Goal: Communication & Community: Answer question/provide support

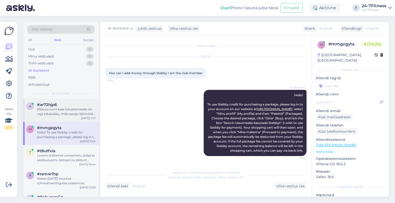
click at [66, 103] on div "#ar72hjp6" at bounding box center [66, 105] width 59 height 5
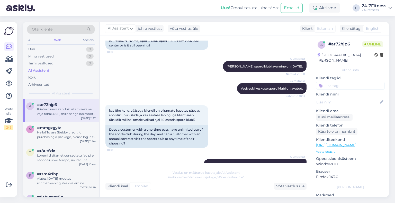
scroll to position [399, 0]
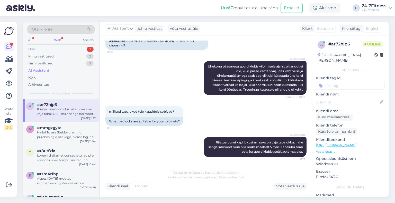
click at [48, 48] on div "Uus 2" at bounding box center [60, 49] width 67 height 7
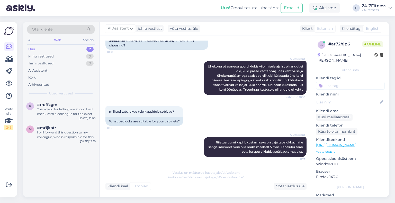
click at [75, 150] on div "r #rrqffzgm Thank you for letting me know. I will check with a colleague for th…" at bounding box center [61, 148] width 76 height 98
click at [76, 139] on div "I will forward this question to my colleague, who is responsible for this. The …" at bounding box center [66, 134] width 59 height 9
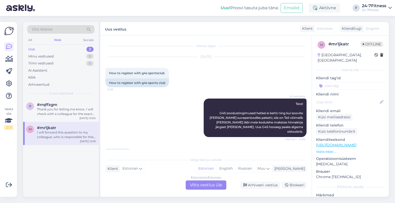
scroll to position [64, 0]
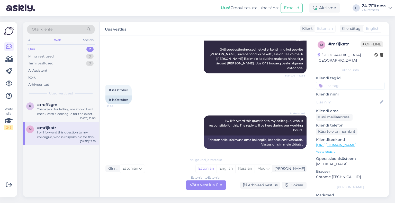
click at [211, 185] on div "Estonian to Estonian Võta vestlus üle" at bounding box center [206, 185] width 41 height 9
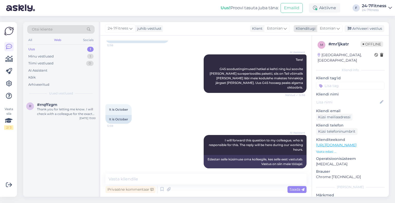
click at [326, 27] on span "Estonian" at bounding box center [328, 29] width 16 height 6
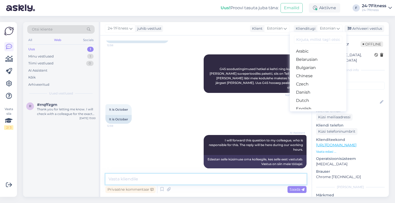
click at [152, 180] on textarea at bounding box center [205, 179] width 201 height 11
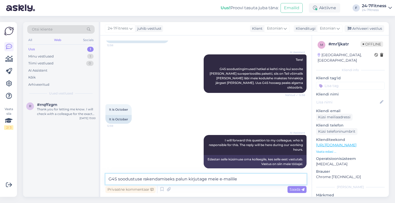
paste textarea "[EMAIL_ADDRESS][DOMAIN_NAME]"
type textarea "G4S soodustuse rakendamiseks palun kirjutage meie e-mailile [EMAIL_ADDRESS][DOM…"
click at [300, 191] on span "Saada" at bounding box center [297, 189] width 15 height 5
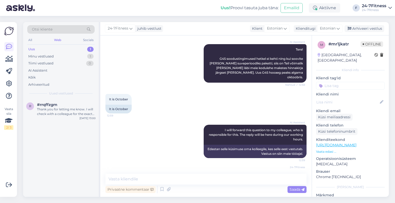
scroll to position [71, 0]
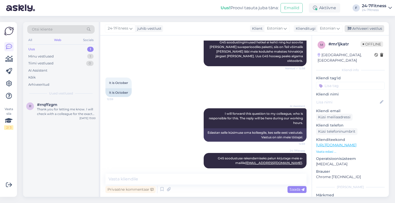
click at [366, 31] on div "Arhiveeri vestlus" at bounding box center [365, 28] width 40 height 7
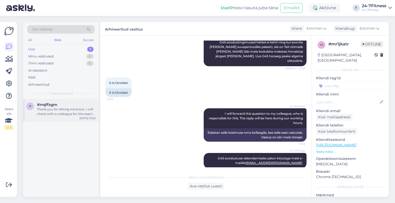
click at [81, 109] on div "Thank you for letting me know. I will check with a colleague for the exact star…" at bounding box center [66, 111] width 59 height 9
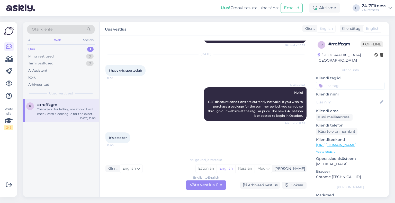
scroll to position [139, 0]
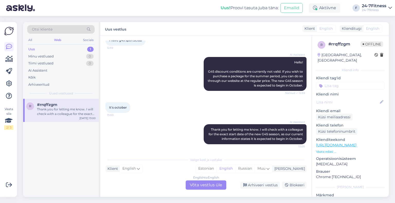
click at [201, 186] on div "English to English Võta vestlus üle" at bounding box center [206, 185] width 41 height 9
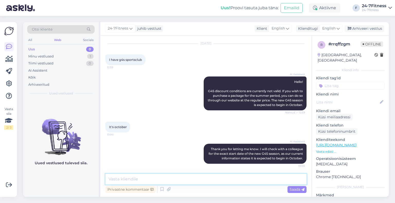
click at [135, 178] on textarea at bounding box center [205, 179] width 201 height 11
paste textarea "[EMAIL_ADDRESS][DOMAIN_NAME]"
type textarea "[EMAIL_ADDRESS][DOMAIN_NAME]"
click at [38, 81] on div "Arhiveeritud" at bounding box center [60, 84] width 67 height 7
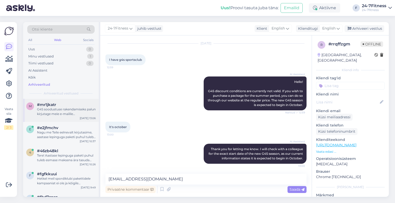
click at [51, 104] on span "#mr1jkatr" at bounding box center [46, 105] width 19 height 5
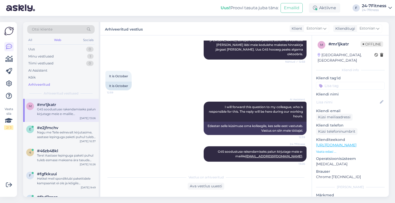
scroll to position [73, 0]
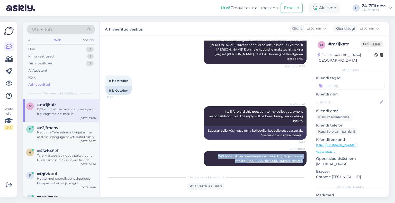
copy span "G4S soodustuse rakendamiseks palun kirjutage meie e-mailile [EMAIL_ADDRESS][DOM…"
drag, startPoint x: 212, startPoint y: 152, endPoint x: 302, endPoint y: 159, distance: 90.5
click at [302, 159] on div "Vestlus algas [DATE] How to register with g4s sportsclub 12:58 How to register …" at bounding box center [208, 104] width 206 height 127
click at [51, 58] on div "Minu vestlused" at bounding box center [40, 56] width 25 height 5
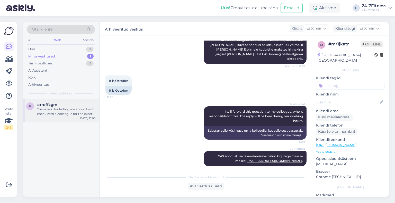
click at [61, 108] on div "Thank you for letting me know. I will check with a colleague for the exact star…" at bounding box center [66, 111] width 59 height 9
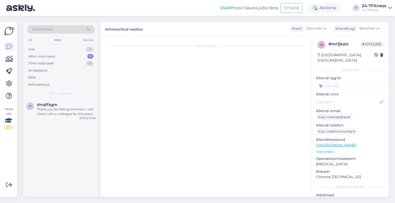
scroll to position [119, 0]
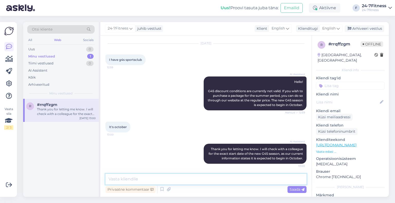
click at [175, 177] on textarea at bounding box center [205, 179] width 201 height 11
paste textarea "G4S soodustuse rakendamiseks palun kirjutage meie e-mailile [EMAIL_ADDRESS][DOM…"
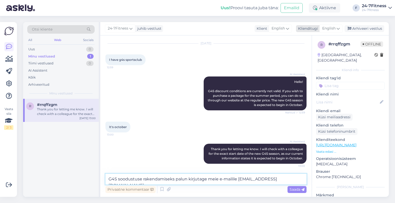
type textarea "G4S soodustuse rakendamiseks palun kirjutage meie e-mailile [EMAIL_ADDRESS][DOM…"
click at [330, 30] on span "English" at bounding box center [328, 29] width 13 height 6
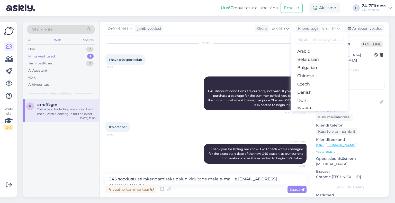
click at [323, 113] on link "Estonian" at bounding box center [319, 117] width 57 height 8
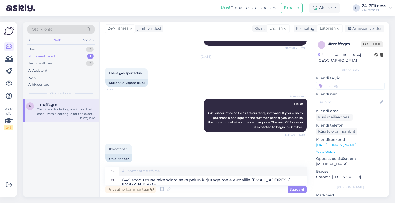
scroll to position [128, 0]
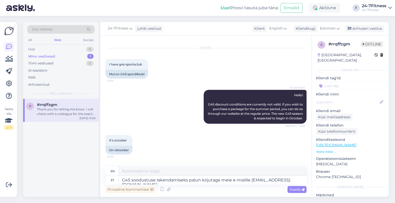
type textarea "To apply for the G4S discount, please write to our e-mail [EMAIL_ADDRESS][DOMAI…"
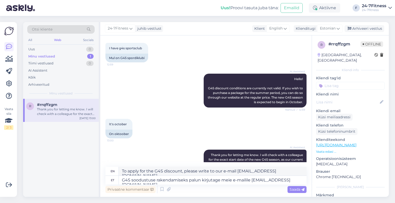
scroll to position [152, 0]
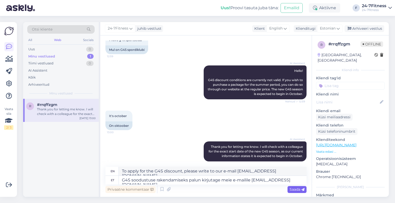
click at [293, 192] on span "Saada" at bounding box center [297, 189] width 15 height 5
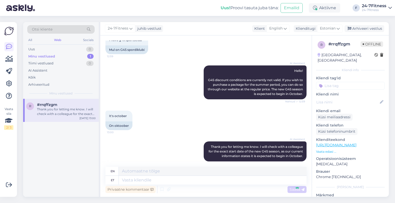
scroll to position [193, 0]
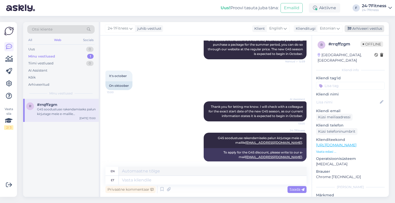
click at [370, 29] on div "Arhiveeri vestlus" at bounding box center [365, 28] width 40 height 7
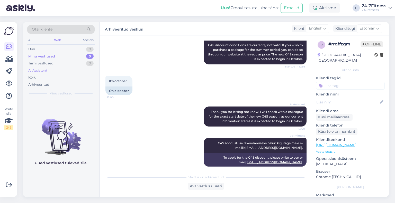
click at [46, 72] on div "AI Assistent" at bounding box center [37, 70] width 19 height 5
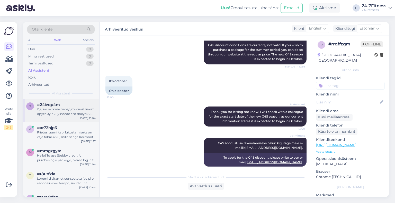
click at [55, 115] on div "Да, вы можете передать свой пакет другому лицу после его покупки. Пакет должен …" at bounding box center [66, 111] width 59 height 9
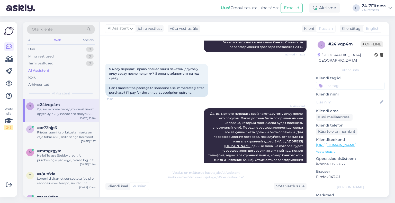
scroll to position [239, 0]
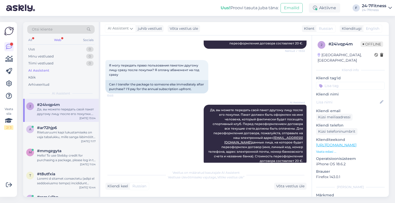
click at [57, 39] on div "Web" at bounding box center [57, 40] width 9 height 7
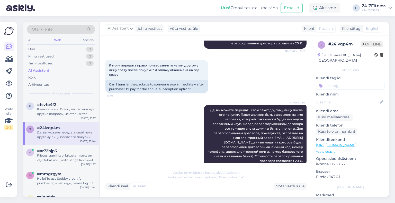
click at [70, 97] on div "Otsi kliente All Web Socials Uus 0 Minu vestlused 0 Tiimi vestlused 0 AI Assist…" at bounding box center [61, 60] width 76 height 77
click at [67, 107] on div "Рады помочь! Если у вас возникнут другие вопросы, не стесняйтесь спрашивать." at bounding box center [66, 111] width 59 height 9
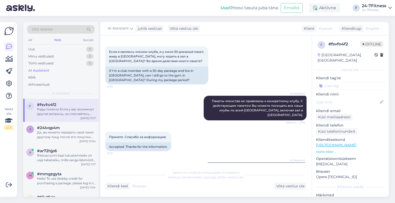
scroll to position [91, 0]
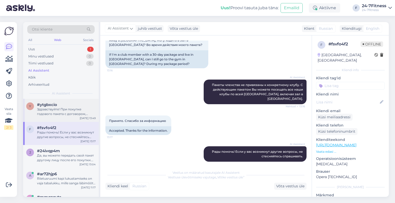
click at [65, 114] on div "Здравствуйте! При покупке годового пакета с договором, первый платеж включает о…" at bounding box center [66, 111] width 59 height 9
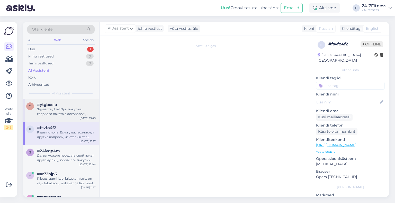
scroll to position [0, 0]
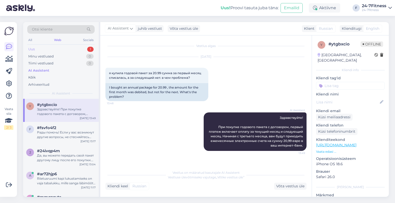
click at [61, 50] on div "Uus 1" at bounding box center [60, 49] width 67 height 7
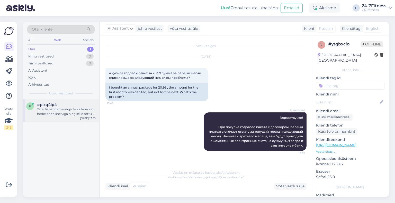
click at [69, 109] on div "Tere! Vabandame väga, kodulehel on hetkel tehniline viga ning selle tõttu hetke…" at bounding box center [66, 111] width 59 height 9
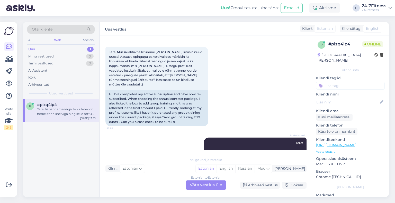
scroll to position [43, 0]
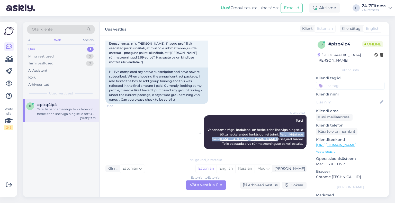
drag, startPoint x: 275, startPoint y: 129, endPoint x: 249, endPoint y: 136, distance: 26.9
click at [249, 136] on span "Tere! Vabandame väga, kodulehel on hetkel tehniline viga ning selle tõttu hetke…" at bounding box center [256, 132] width 96 height 27
copy span "Palun kirjutage meile [EMAIL_ADDRESS][DOMAIN_NAME]"
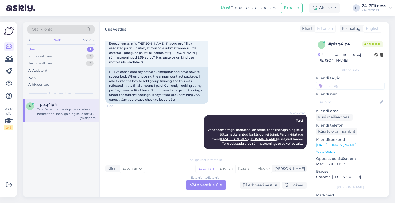
click at [223, 186] on div "Estonian to Estonian Võta vestlus üle" at bounding box center [206, 185] width 41 height 9
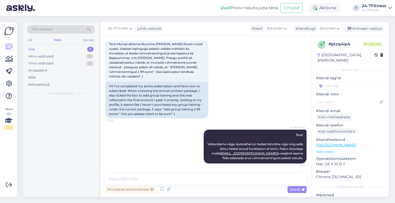
scroll to position [24, 0]
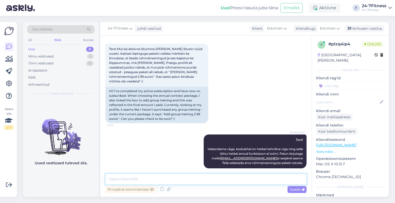
click at [183, 178] on textarea at bounding box center [205, 179] width 201 height 11
paste textarea "Palun kirjutage meile [EMAIL_ADDRESS][DOMAIN_NAME]"
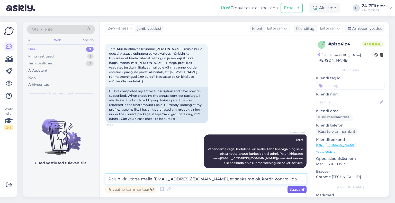
type textarea "Palun kirjutage meile [EMAIL_ADDRESS][DOMAIN_NAME], et saaksime olukorda kontro…"
click at [292, 192] on span "Saada" at bounding box center [297, 189] width 15 height 5
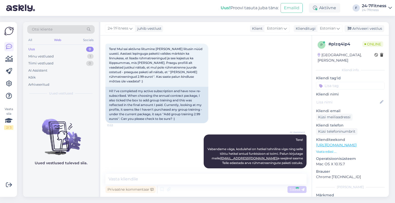
scroll to position [51, 0]
